Goal: Transaction & Acquisition: Purchase product/service

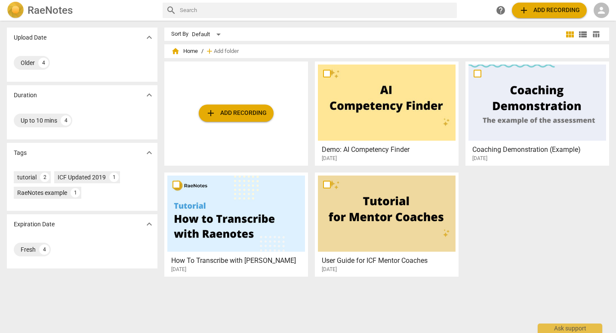
drag, startPoint x: 512, startPoint y: 205, endPoint x: 509, endPoint y: 123, distance: 81.8
click at [512, 205] on div "add Add recording Demo: AI Competency Finder 2023-08-18 Coaching Demonstration …" at bounding box center [390, 173] width 452 height 222
click at [532, 5] on button "add Add recording" at bounding box center [549, 10] width 75 height 15
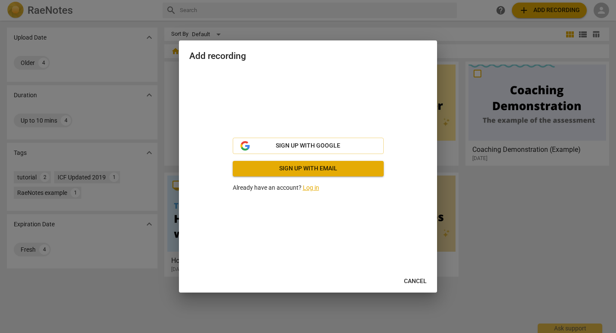
click at [331, 170] on span "Sign up with email" at bounding box center [308, 168] width 137 height 9
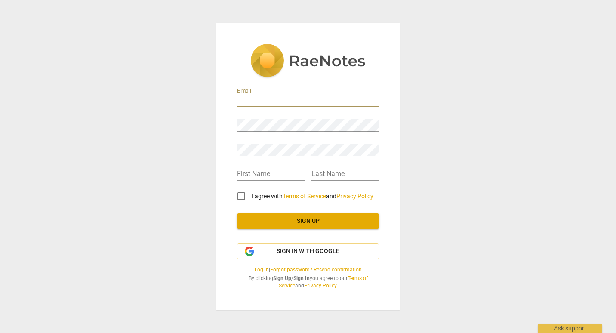
click at [279, 98] on input "email" at bounding box center [308, 101] width 142 height 12
click at [285, 98] on input "charlie.dnn" at bounding box center [308, 101] width 142 height 12
type input "[PERSON_NAME][EMAIL_ADDRESS][PERSON_NAME][DOMAIN_NAME]"
type input "Charlie"
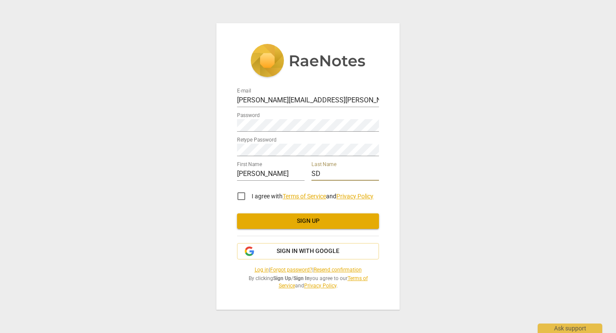
type input "S"
type input "dunn"
click at [245, 197] on input "I agree with Terms of Service and Privacy Policy" at bounding box center [241, 196] width 21 height 21
checkbox input "true"
click at [379, 144] on div at bounding box center [379, 144] width 0 height 0
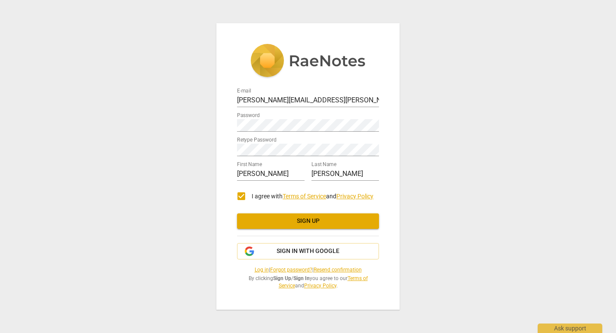
click at [314, 221] on span "Sign up" at bounding box center [308, 221] width 128 height 9
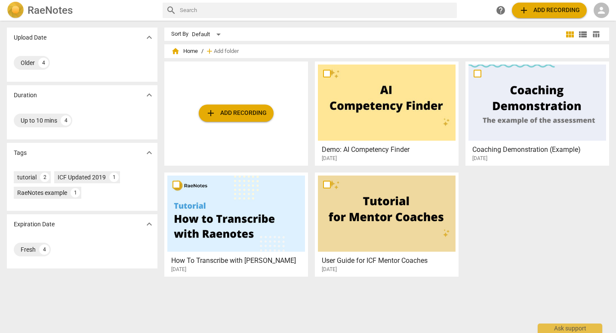
click at [558, 8] on span "add Add recording" at bounding box center [549, 10] width 61 height 10
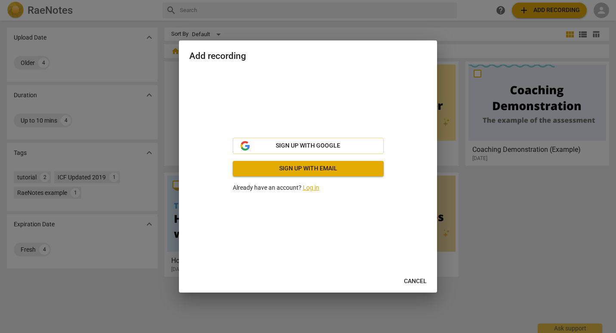
click at [313, 190] on link "Log in" at bounding box center [311, 187] width 16 height 7
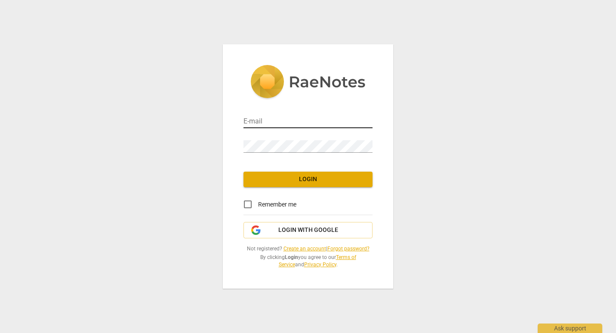
click at [289, 120] on input "email" at bounding box center [308, 122] width 129 height 12
type input "[PERSON_NAME][EMAIL_ADDRESS][PERSON_NAME][DOMAIN_NAME]"
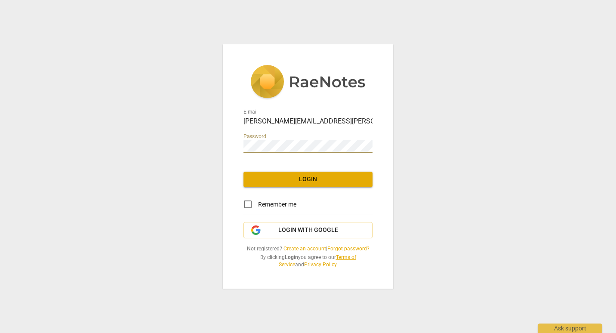
click at [249, 200] on input "Remember me" at bounding box center [248, 204] width 21 height 21
checkbox input "true"
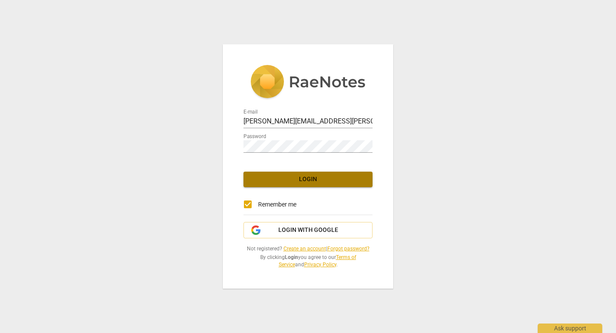
click at [268, 185] on button "Login" at bounding box center [308, 179] width 129 height 15
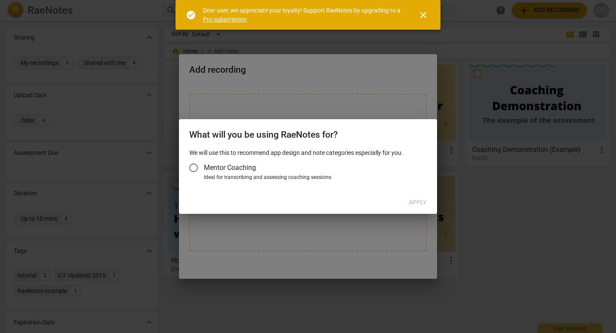
click at [195, 165] on input "Mentor Coaching" at bounding box center [193, 167] width 21 height 21
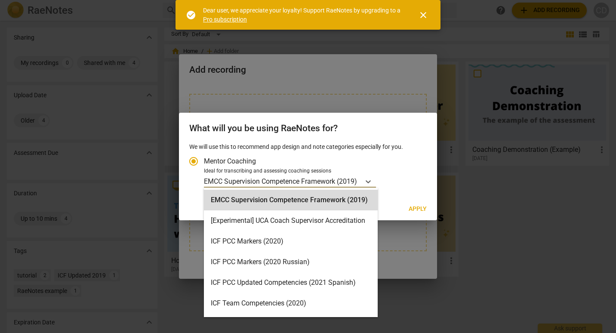
click at [343, 182] on p "EMCC Supervision Competence Framework (2019)" at bounding box center [280, 181] width 153 height 10
click at [0, 0] on input "Ideal for transcribing and assessing coaching sessions 15 results available. Us…" at bounding box center [0, 0] width 0 height 0
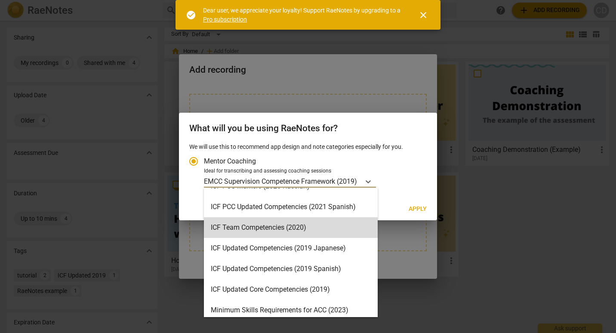
scroll to position [86, 0]
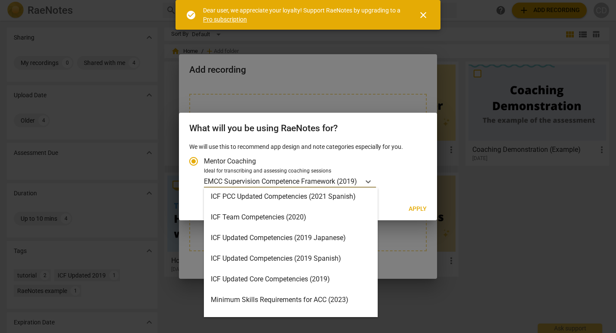
click at [299, 280] on div "ICF Updated Core Competencies (2019)" at bounding box center [291, 279] width 174 height 21
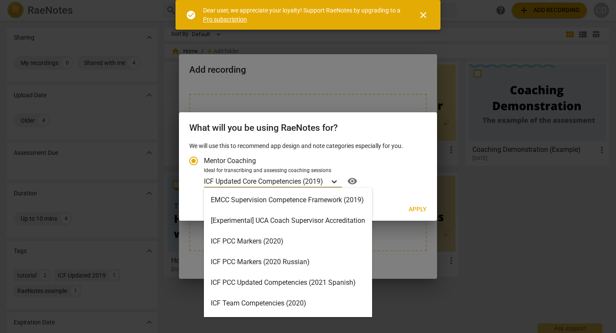
click at [331, 176] on div "Account type" at bounding box center [334, 181] width 15 height 12
click at [0, 0] on input "Ideal for transcribing and assessing coaching sessions option ICF Updated Core …" at bounding box center [0, 0] width 0 height 0
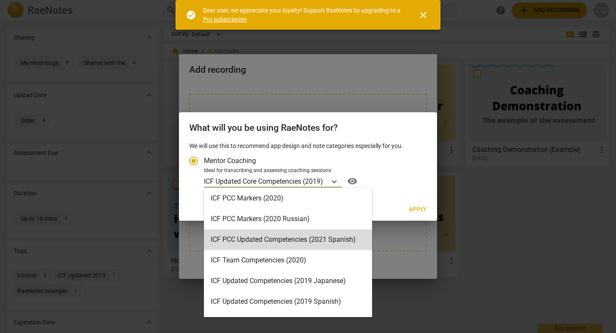
click at [395, 177] on div "option ICF Updated Core Competencies (2019), selected. 15 results available. Us…" at bounding box center [314, 181] width 220 height 14
click at [0, 0] on input "Ideal for transcribing and assessing coaching sessions option ICF Updated Core …" at bounding box center [0, 0] width 0 height 0
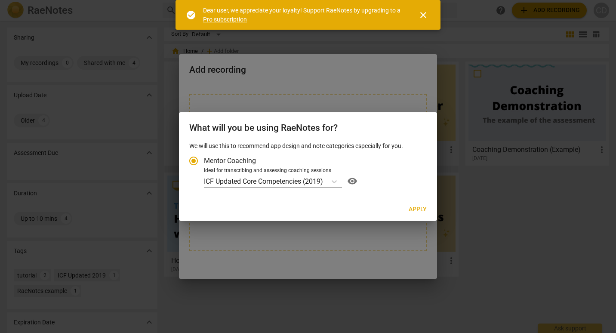
click at [419, 208] on span "Apply" at bounding box center [418, 209] width 18 height 9
radio input "false"
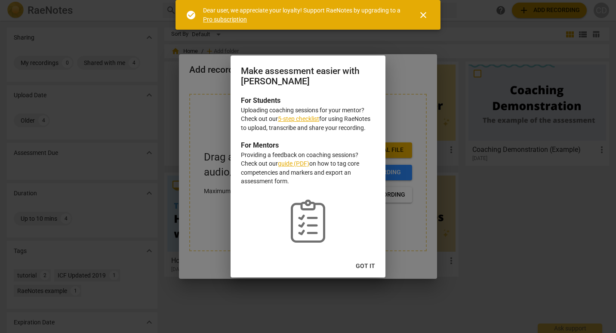
click at [367, 270] on span "Got it" at bounding box center [365, 266] width 19 height 9
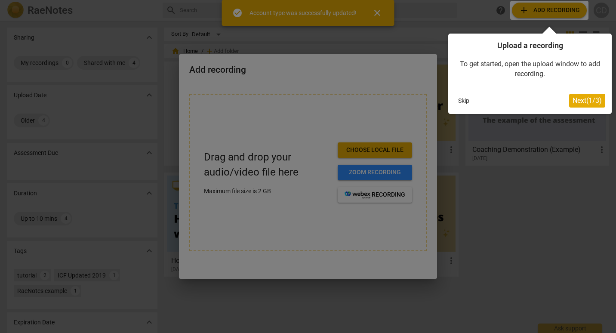
click at [595, 104] on span "Next ( 1 / 3 )" at bounding box center [587, 100] width 29 height 8
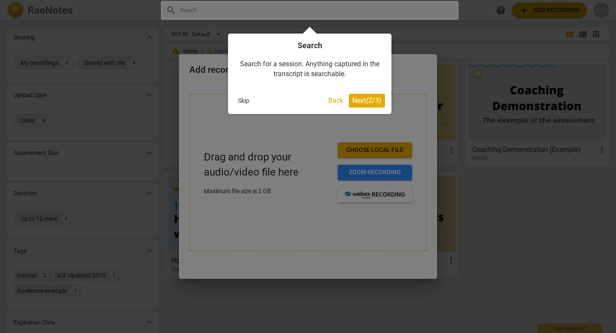
click at [369, 100] on span "Next ( 2 / 3 )" at bounding box center [366, 100] width 29 height 8
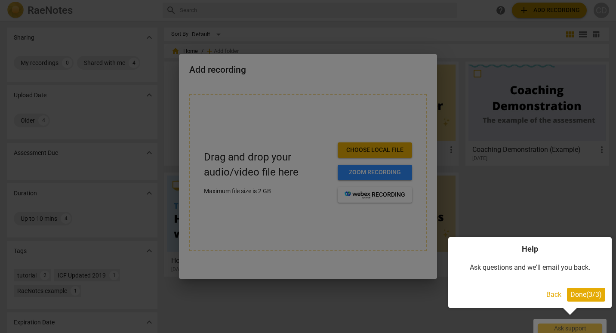
click at [569, 288] on button "Done ( 3 / 3 )" at bounding box center [586, 295] width 38 height 14
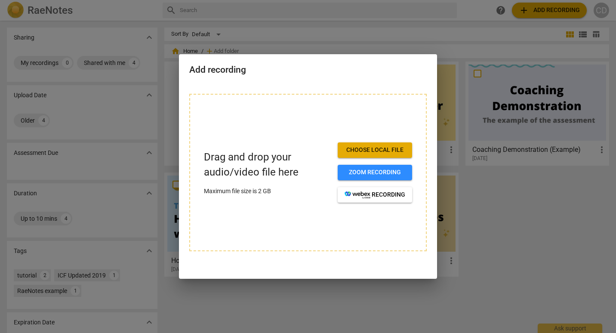
click at [374, 151] on span "Choose local file" at bounding box center [375, 150] width 61 height 9
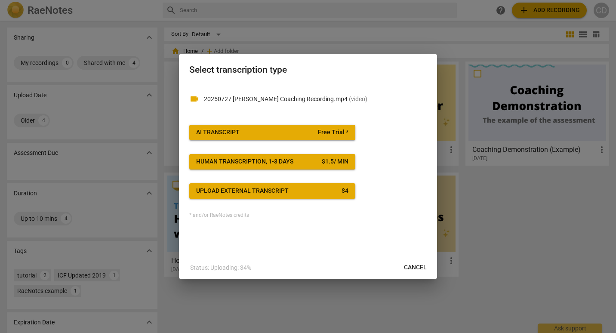
click at [335, 132] on span "Free Trial *" at bounding box center [333, 132] width 31 height 9
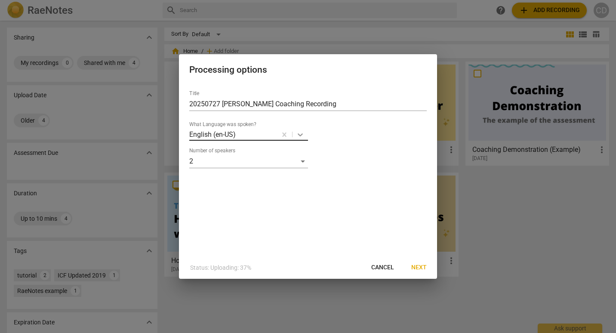
click at [302, 136] on icon at bounding box center [300, 134] width 9 height 9
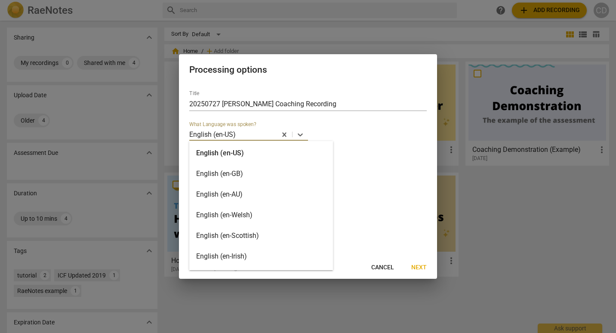
click at [276, 173] on div "English (en-GB)" at bounding box center [261, 174] width 144 height 21
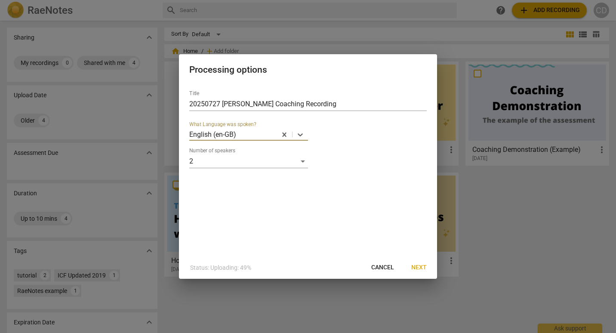
click at [417, 269] on span "Next" at bounding box center [418, 267] width 15 height 9
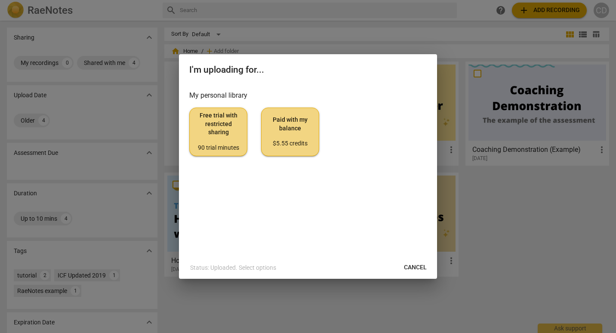
click at [279, 125] on span "Paid with my balance $5.55 credits" at bounding box center [290, 132] width 43 height 32
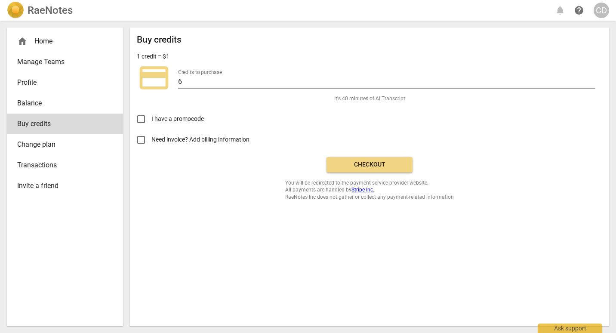
click at [377, 166] on span "Checkout" at bounding box center [369, 164] width 72 height 9
